Goal: Use online tool/utility: Utilize a website feature to perform a specific function

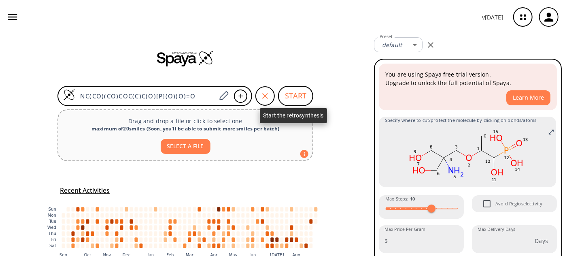
click at [289, 95] on button "START" at bounding box center [295, 96] width 35 height 20
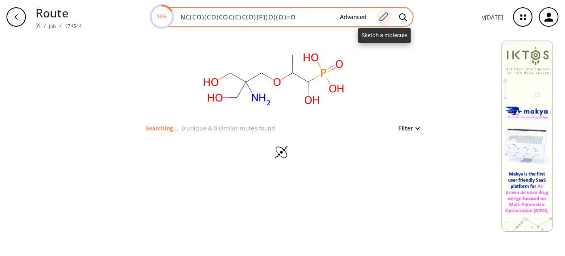
click at [383, 18] on icon at bounding box center [383, 17] width 11 height 11
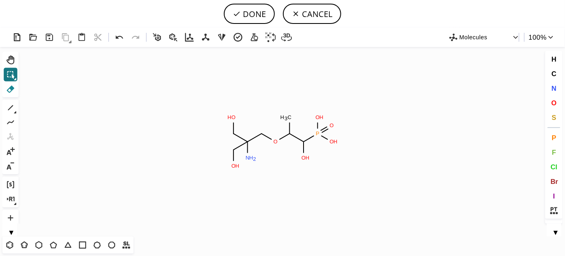
click at [12, 92] on icon at bounding box center [10, 89] width 11 height 11
click at [317, 133] on tspan "P" at bounding box center [318, 133] width 4 height 6
click at [328, 141] on tspan "2" at bounding box center [327, 143] width 3 height 6
click at [324, 122] on tspan "H" at bounding box center [324, 125] width 4 height 6
click at [318, 116] on tspan "O" at bounding box center [318, 117] width 4 height 6
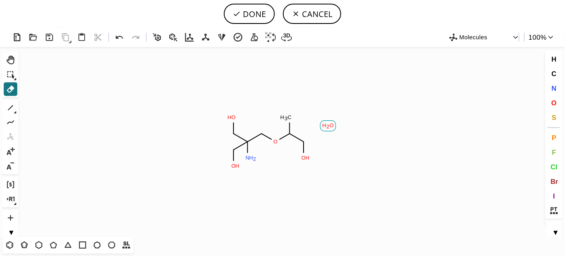
click at [332, 122] on rect at bounding box center [327, 126] width 15 height 11
click at [11, 103] on icon at bounding box center [10, 107] width 11 height 11
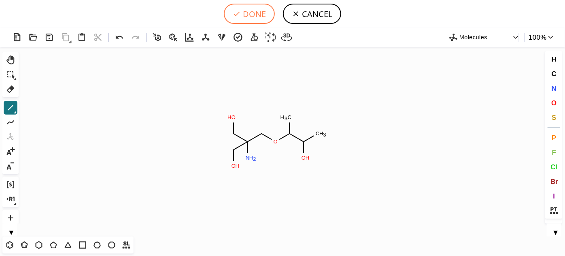
click at [254, 16] on button "DONE" at bounding box center [249, 14] width 51 height 20
type input "NC(COC(C(C)O)C)(CO)CO"
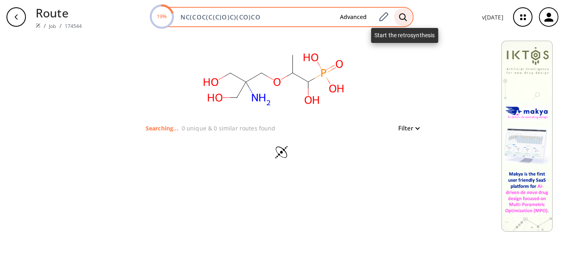
click at [397, 16] on div at bounding box center [403, 17] width 18 height 18
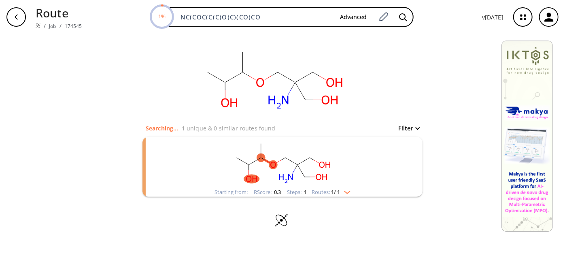
click at [306, 175] on ellipse "clusters" at bounding box center [304, 177] width 8 height 8
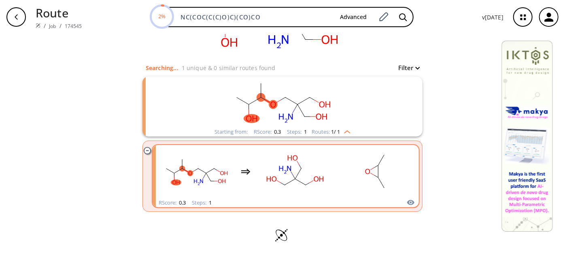
scroll to position [60, 0]
click at [334, 182] on div "clusters" at bounding box center [286, 171] width 252 height 53
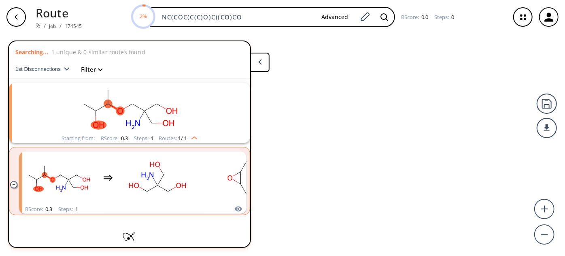
scroll to position [13, 0]
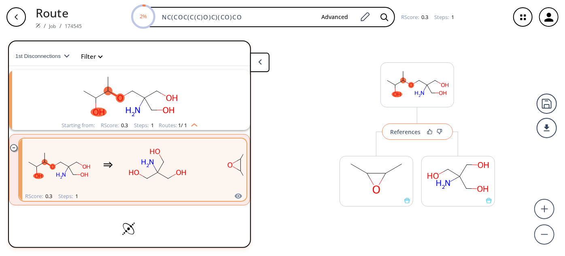
click at [408, 129] on div "References" at bounding box center [405, 131] width 30 height 5
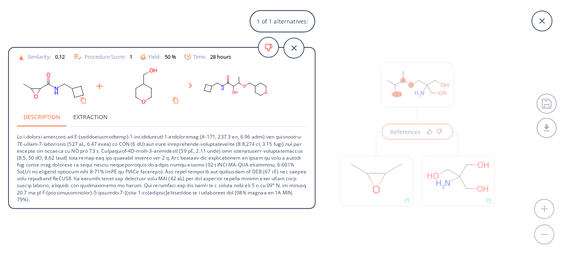
scroll to position [0, 0]
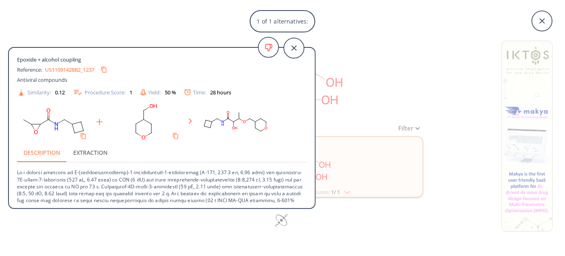
click at [372, 18] on div "1 of 1 alternatives:" at bounding box center [282, 21] width 565 height 22
click at [291, 48] on icon at bounding box center [294, 48] width 20 height 20
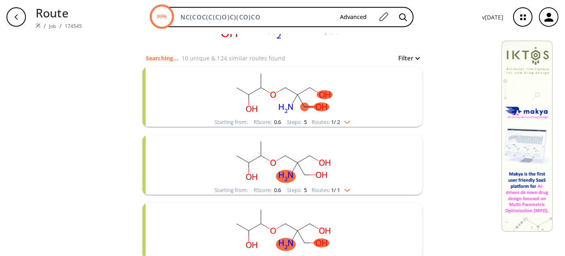
scroll to position [73, 0]
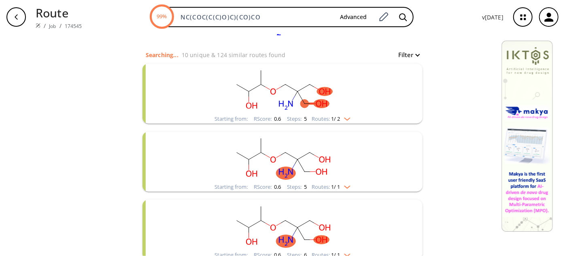
click at [309, 89] on rect "clusters" at bounding box center [282, 89] width 210 height 51
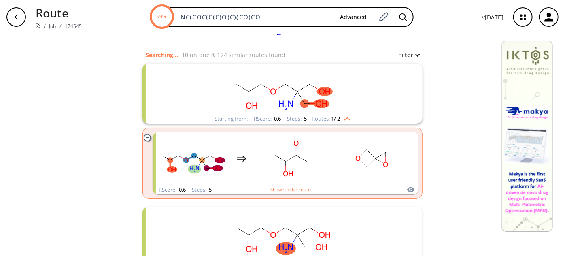
click at [309, 89] on rect "clusters" at bounding box center [282, 89] width 210 height 51
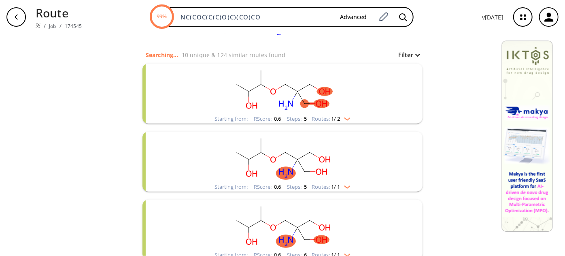
scroll to position [110, 0]
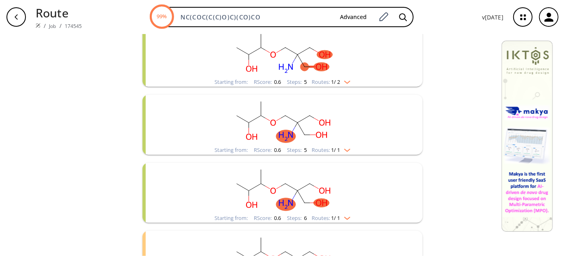
click at [308, 123] on rect "clusters" at bounding box center [282, 120] width 210 height 51
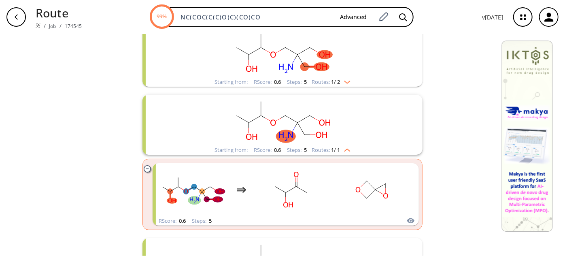
click at [308, 123] on rect "clusters" at bounding box center [282, 120] width 210 height 51
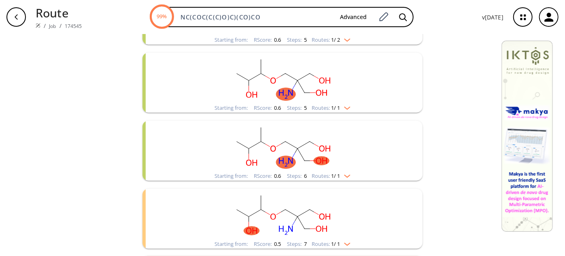
scroll to position [184, 0]
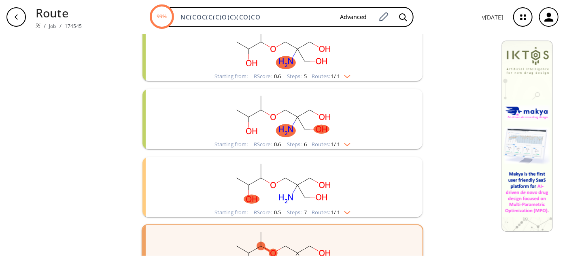
click at [286, 122] on rect "clusters" at bounding box center [282, 114] width 210 height 51
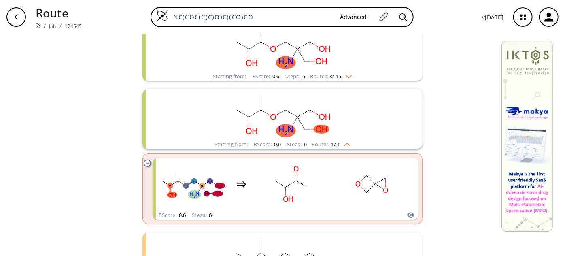
click at [286, 122] on rect "clusters" at bounding box center [282, 114] width 210 height 51
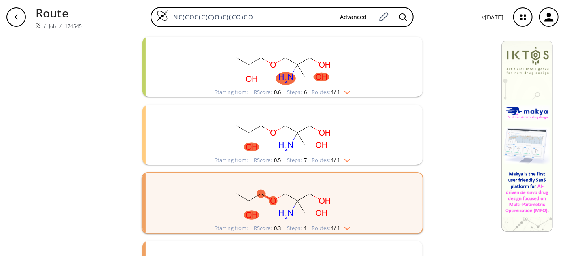
scroll to position [294, 0]
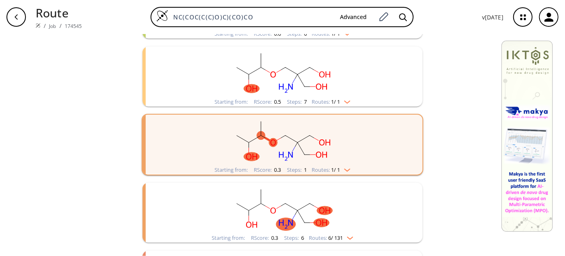
click at [289, 78] on rect "clusters" at bounding box center [282, 72] width 210 height 51
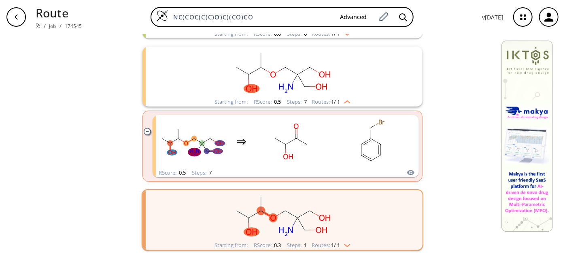
click at [289, 78] on rect "clusters" at bounding box center [282, 72] width 210 height 51
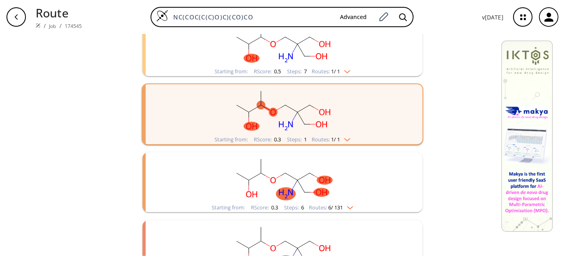
scroll to position [352, 0]
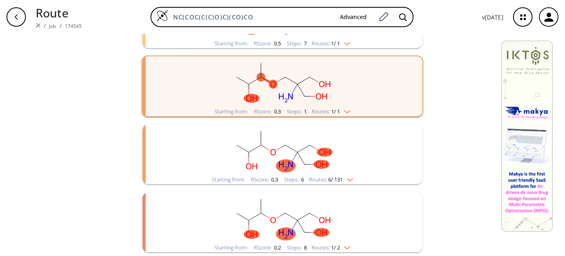
click at [293, 83] on ellipse "clusters" at bounding box center [297, 84] width 8 height 8
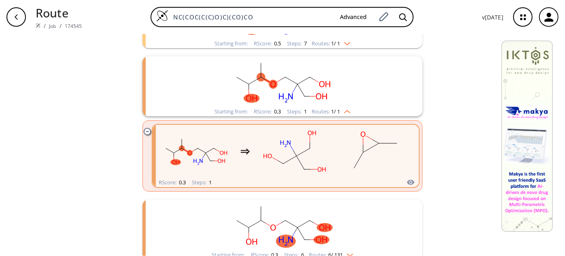
click at [293, 83] on ellipse "clusters" at bounding box center [297, 84] width 8 height 8
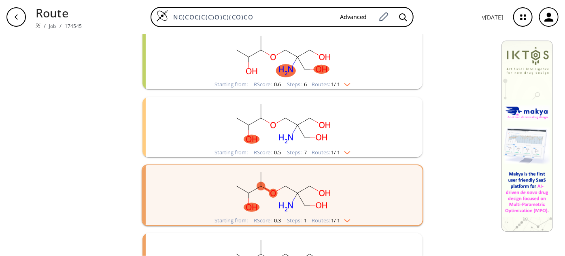
scroll to position [242, 0]
